Goal: Information Seeking & Learning: Learn about a topic

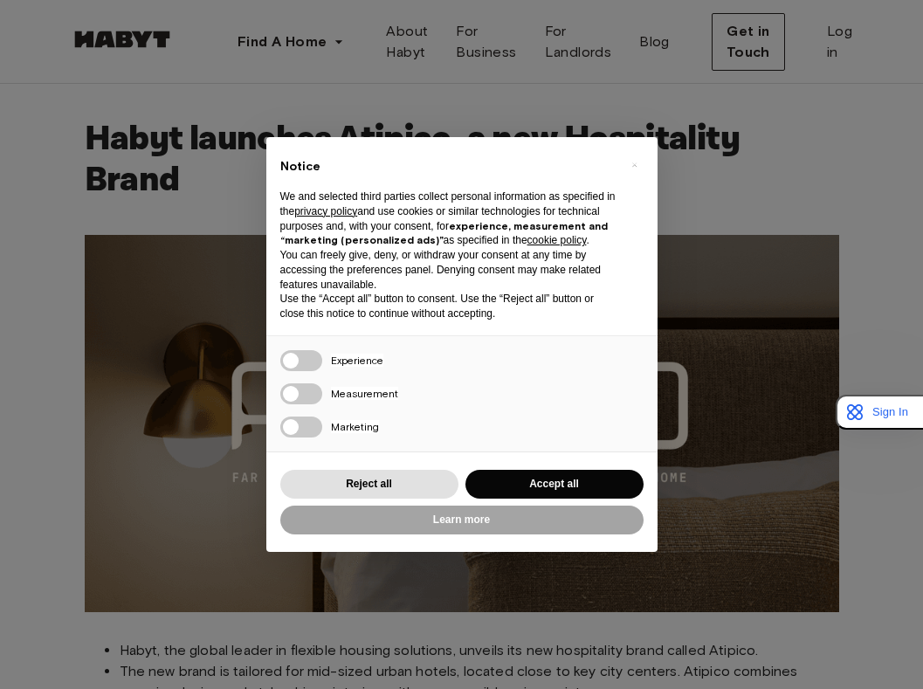
scroll to position [277, 0]
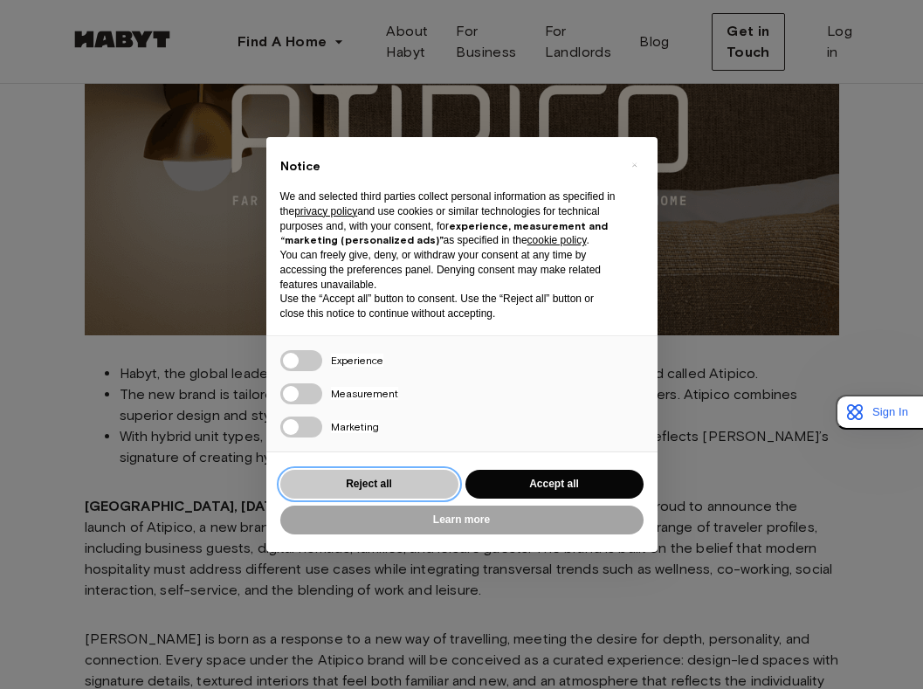
click at [406, 491] on button "Reject all" at bounding box center [369, 484] width 178 height 29
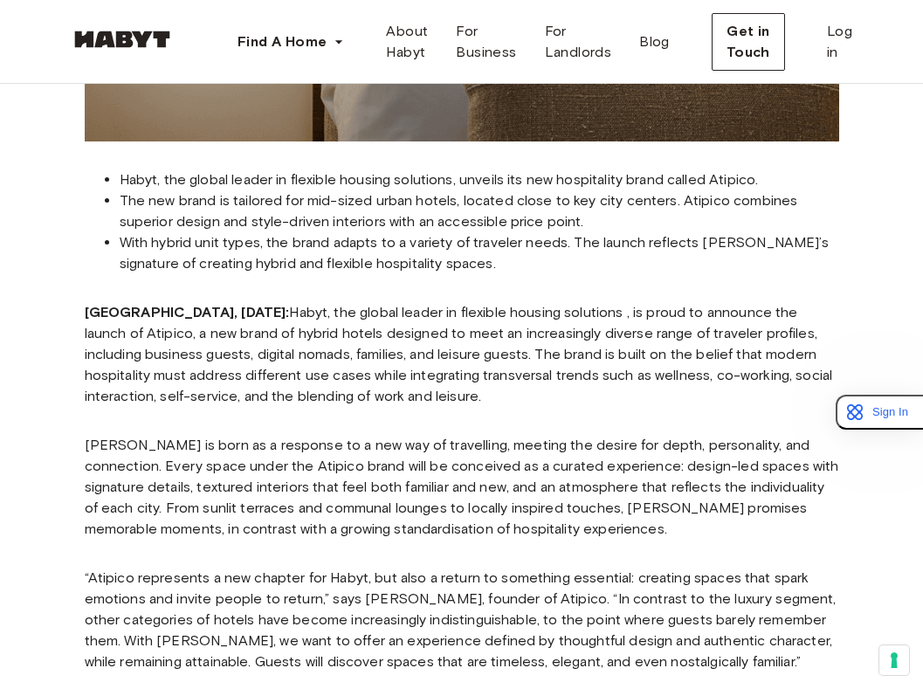
scroll to position [487, 0]
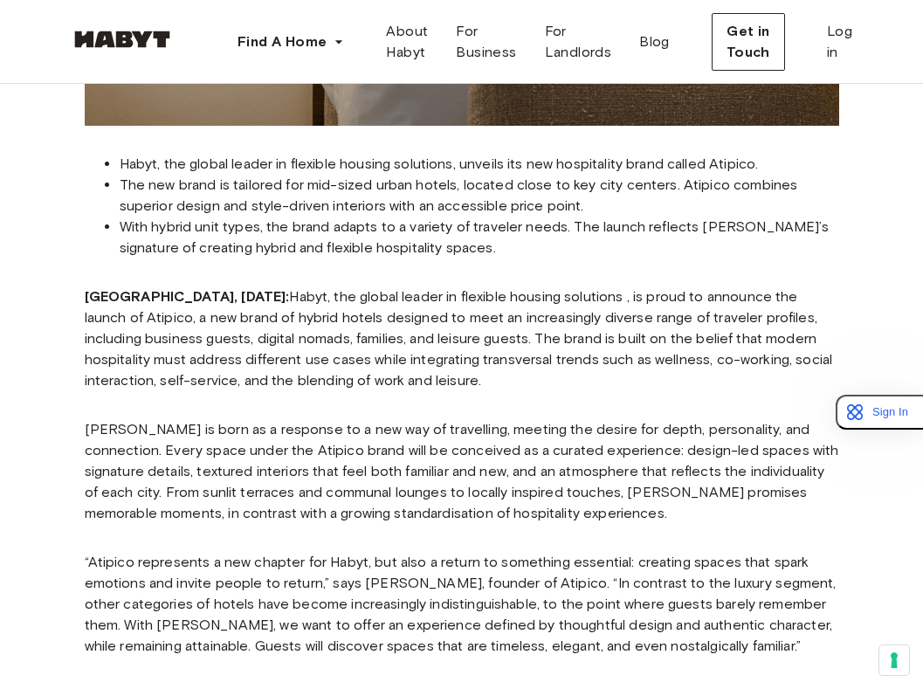
click at [466, 442] on p "[PERSON_NAME] is born as a response to a new way of travelling, meeting the des…" at bounding box center [462, 471] width 755 height 105
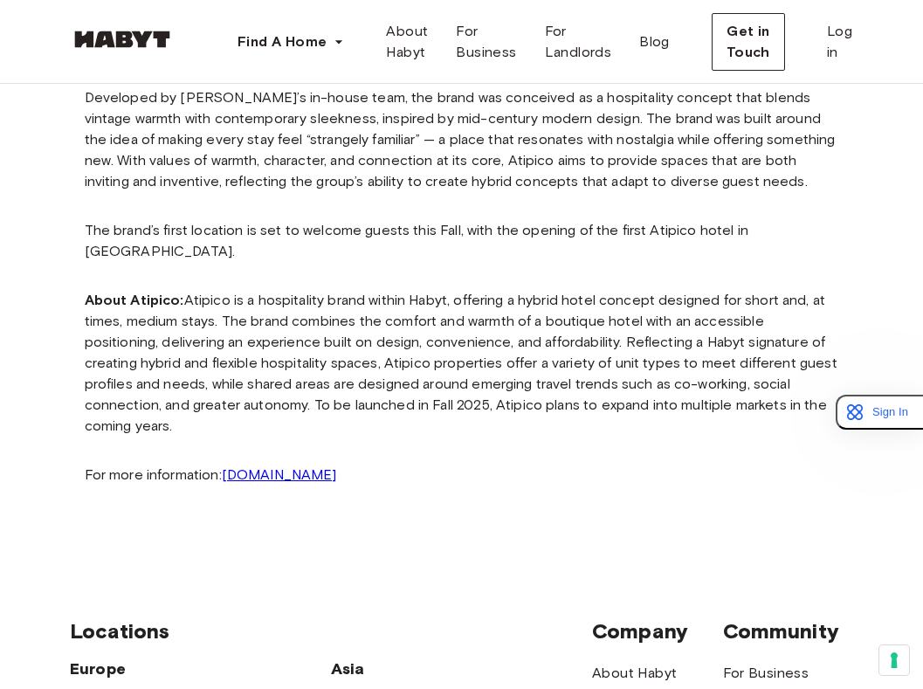
scroll to position [1082, 0]
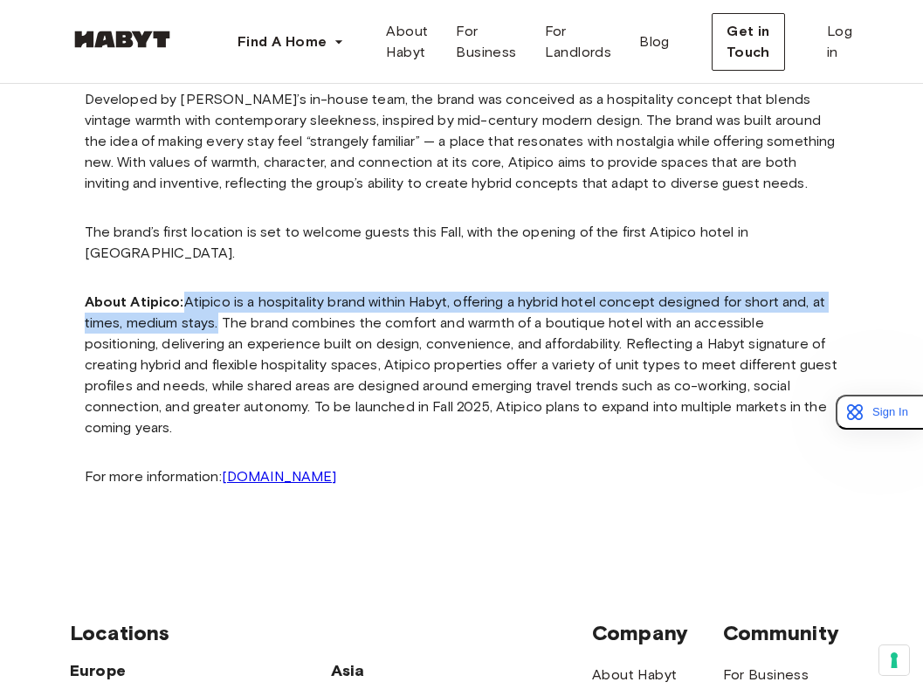
drag, startPoint x: 187, startPoint y: 279, endPoint x: 216, endPoint y: 302, distance: 37.2
click at [216, 302] on p "About Atipico: Atipico is a hospitality brand within Habyt, offering a hybrid h…" at bounding box center [462, 365] width 755 height 147
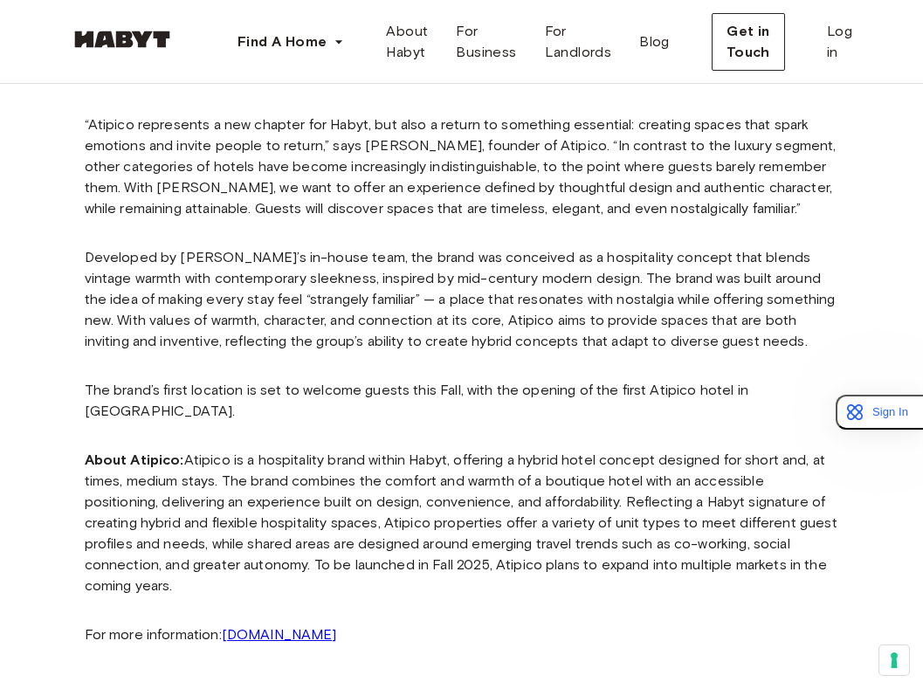
scroll to position [927, 0]
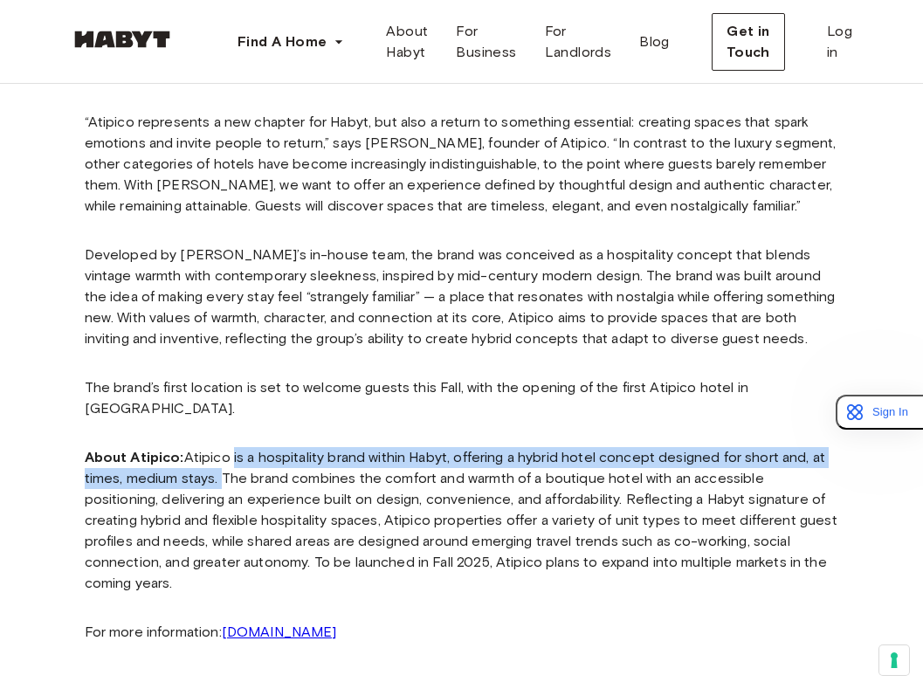
drag, startPoint x: 233, startPoint y: 436, endPoint x: 222, endPoint y: 453, distance: 20.8
click at [222, 453] on p "About Atipico: Atipico is a hospitality brand within Habyt, offering a hybrid h…" at bounding box center [462, 520] width 755 height 147
copy p "is a hospitality brand within Habyt, offering a hybrid hotel concept designed f…"
